Goal: Check status: Check status

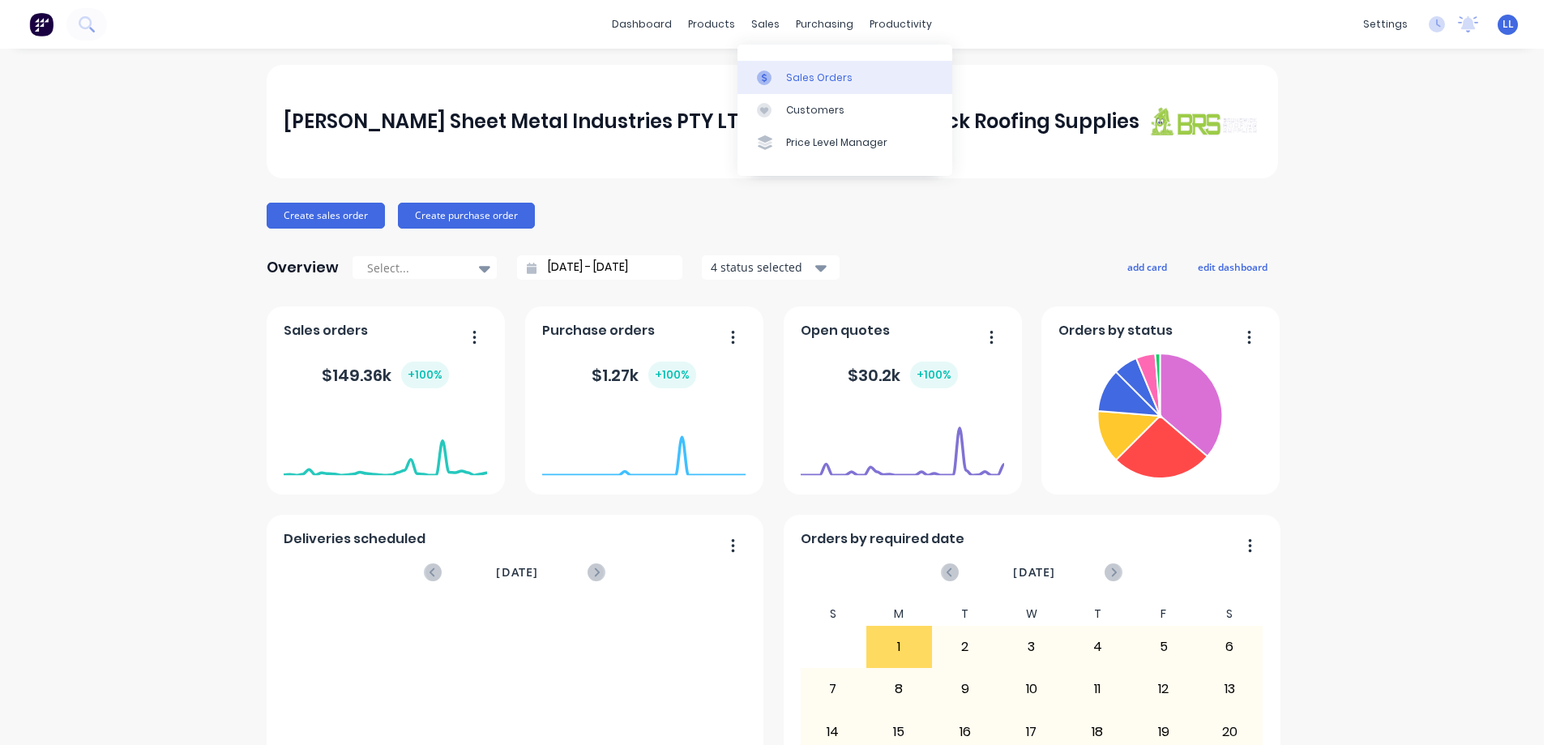
click at [811, 62] on link "Sales Orders" at bounding box center [845, 77] width 215 height 32
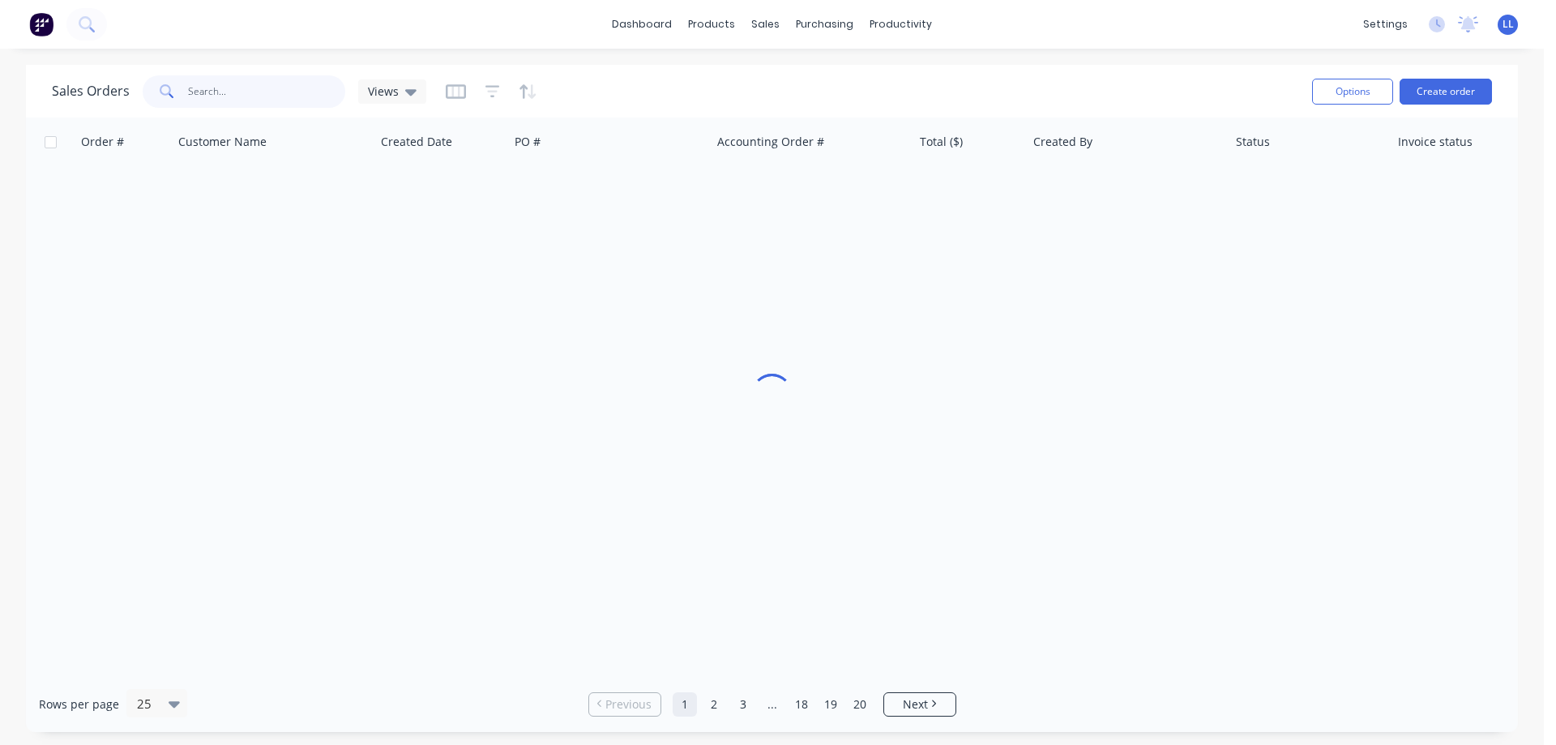
click at [214, 97] on input "text" at bounding box center [267, 91] width 158 height 32
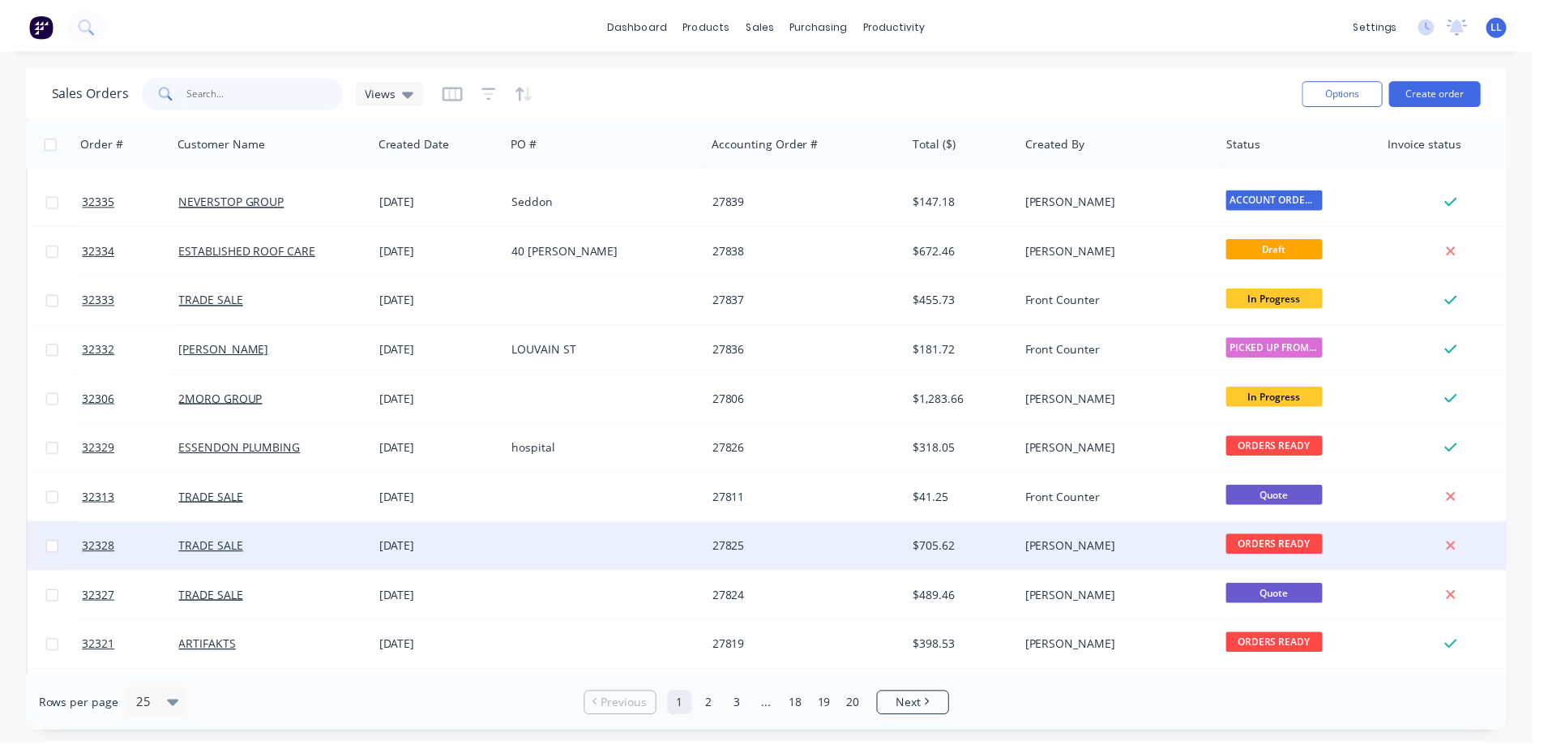
scroll to position [486, 0]
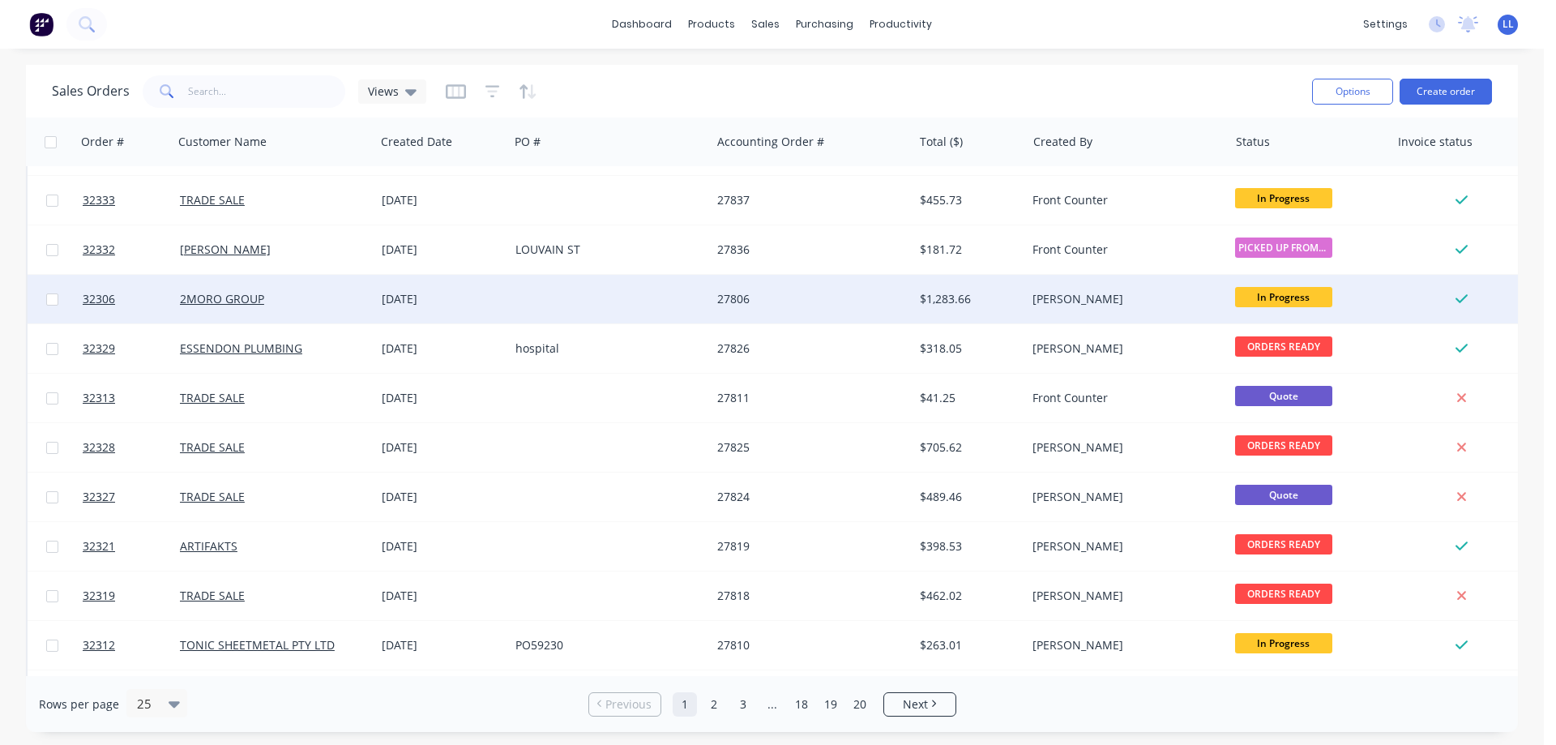
click at [348, 302] on div "2MORO GROUP" at bounding box center [270, 299] width 180 height 16
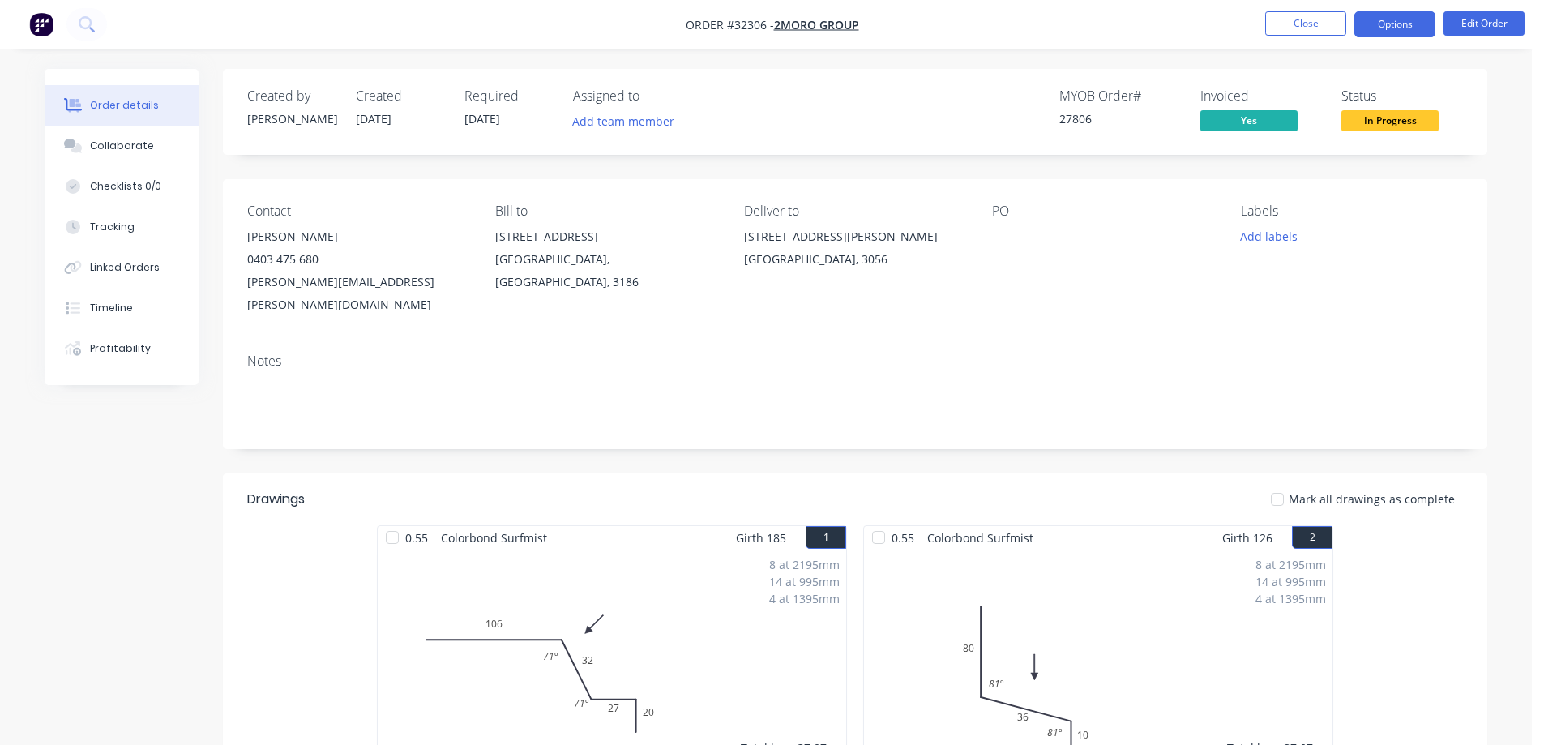
click at [1387, 32] on button "Options" at bounding box center [1394, 24] width 81 height 26
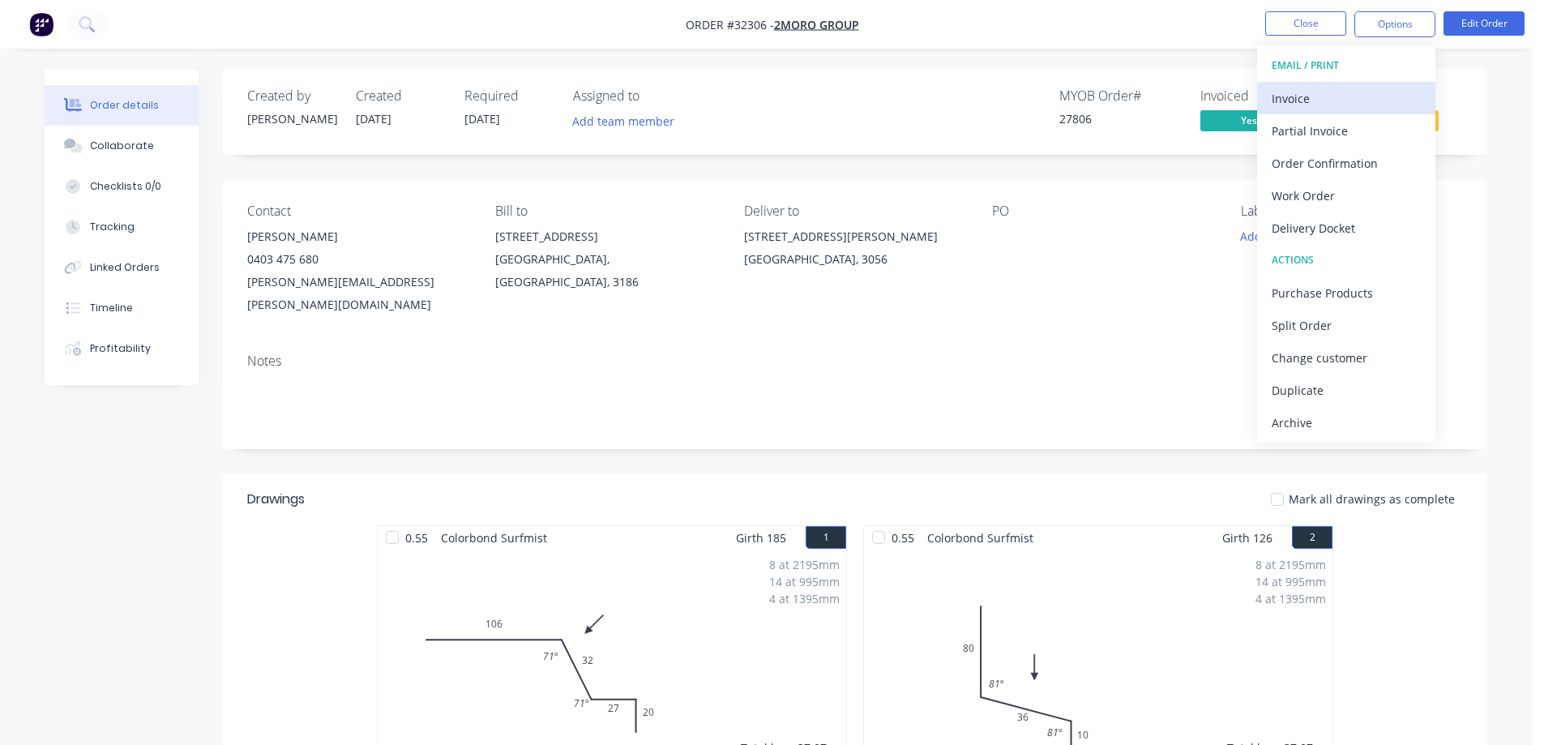
click at [1304, 97] on div "Invoice" at bounding box center [1346, 99] width 149 height 24
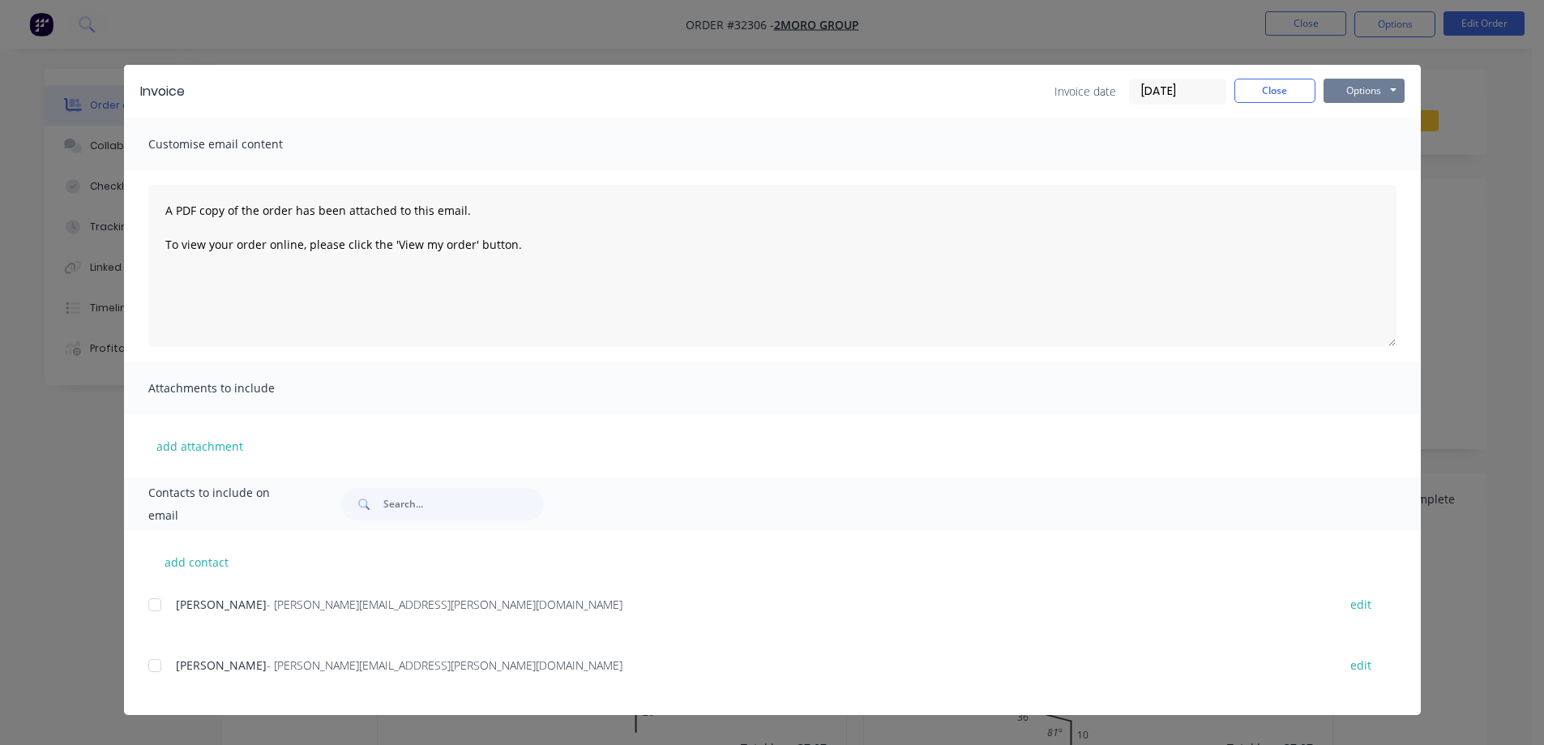
click at [1357, 88] on button "Options" at bounding box center [1364, 91] width 81 height 24
click at [1387, 112] on button "Preview" at bounding box center [1376, 119] width 104 height 27
click at [1288, 95] on button "Close" at bounding box center [1274, 91] width 81 height 24
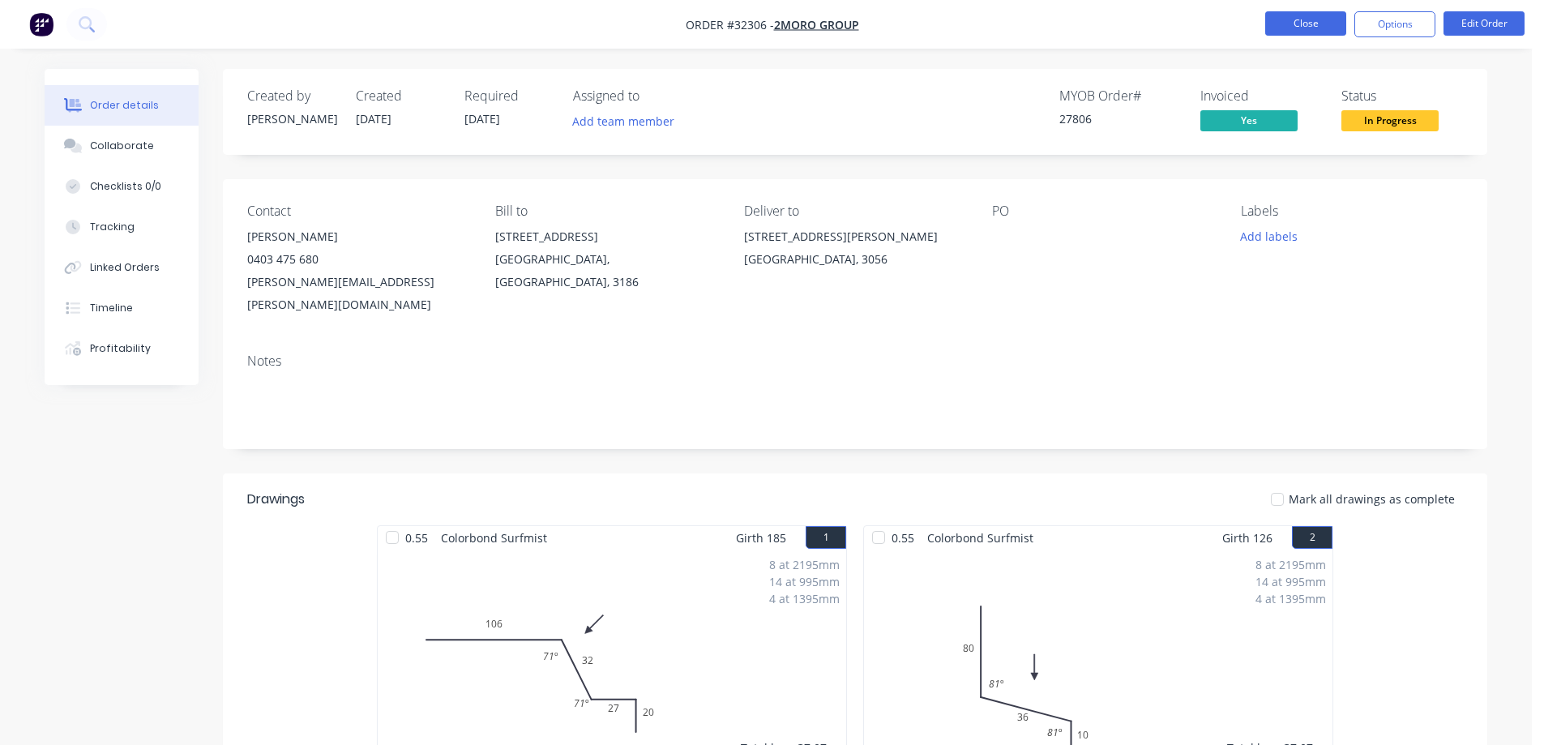
click at [1310, 27] on button "Close" at bounding box center [1305, 23] width 81 height 24
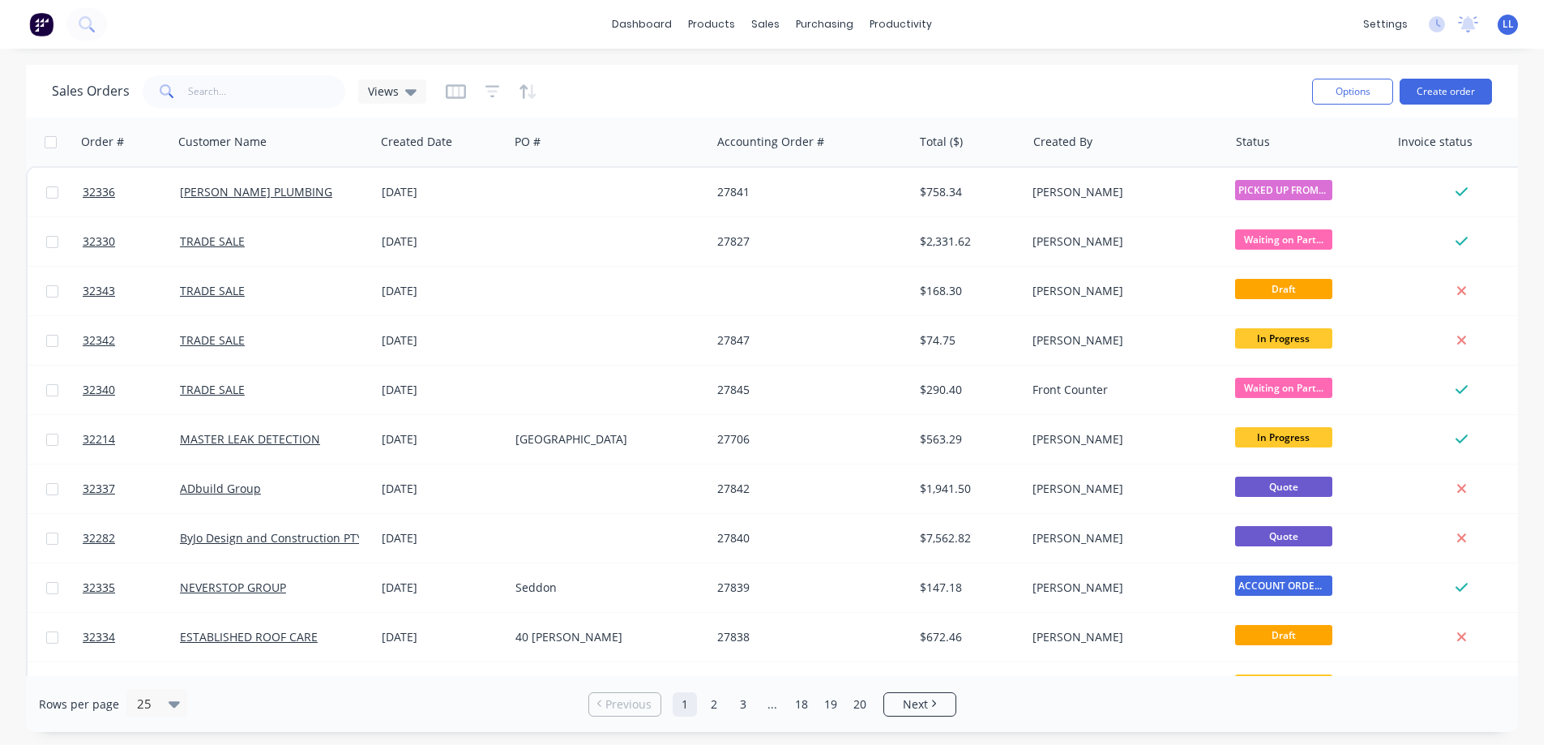
click at [37, 21] on img at bounding box center [41, 24] width 24 height 24
